Goal: Task Accomplishment & Management: Use online tool/utility

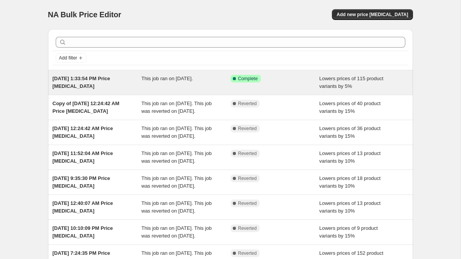
click at [103, 83] on div "[DATE] 1:33:54 PM Price [MEDICAL_DATA]" at bounding box center [97, 82] width 89 height 15
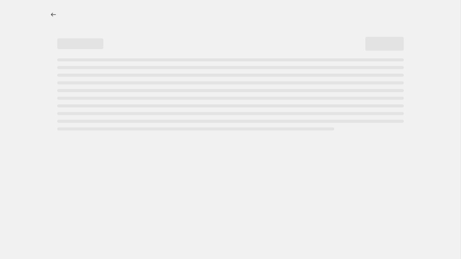
select select "percentage"
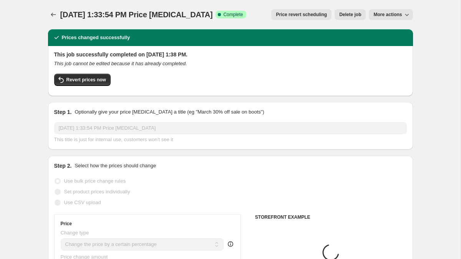
select select "collection"
click at [74, 78] on span "Revert prices now" at bounding box center [86, 80] width 40 height 6
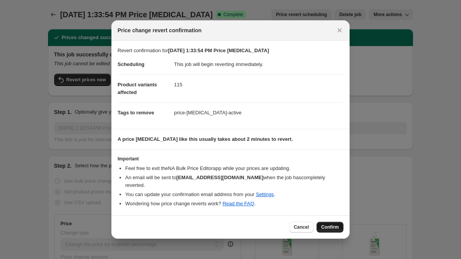
click at [327, 222] on button "Confirm" at bounding box center [329, 227] width 27 height 11
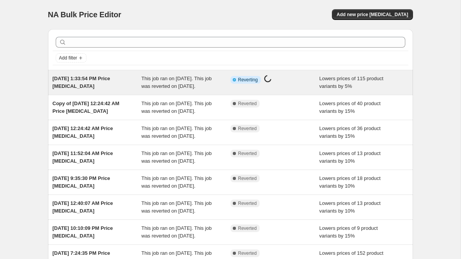
click at [179, 90] on div "This job ran on August 24, 2025. This job was reverted on September 2, 2025." at bounding box center [185, 82] width 89 height 15
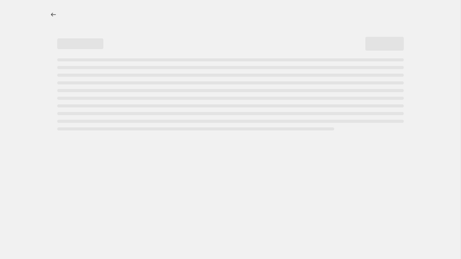
select select "percentage"
select select "collection"
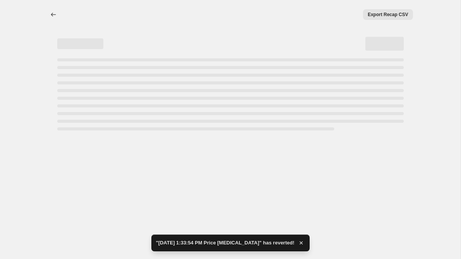
select select "percentage"
select select "collection"
